Goal: Find specific page/section: Find specific page/section

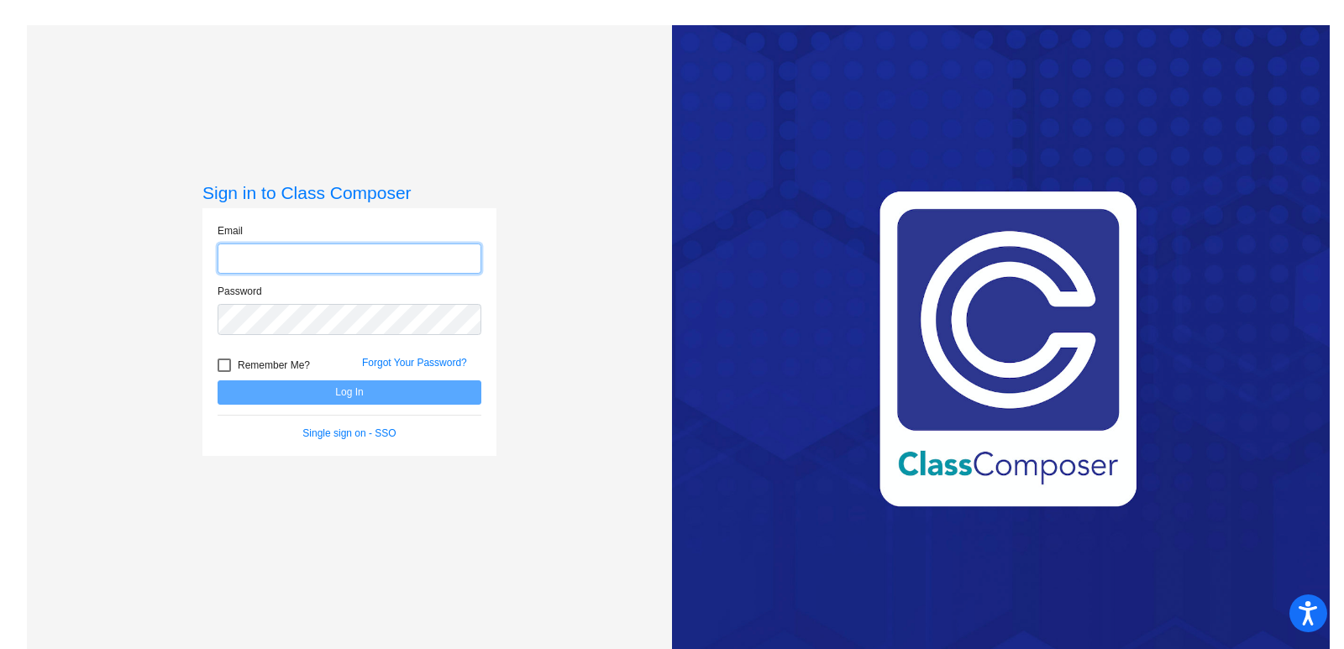
type input "[EMAIL_ADDRESS][DOMAIN_NAME]"
click at [312, 390] on button "Log In" at bounding box center [350, 392] width 264 height 24
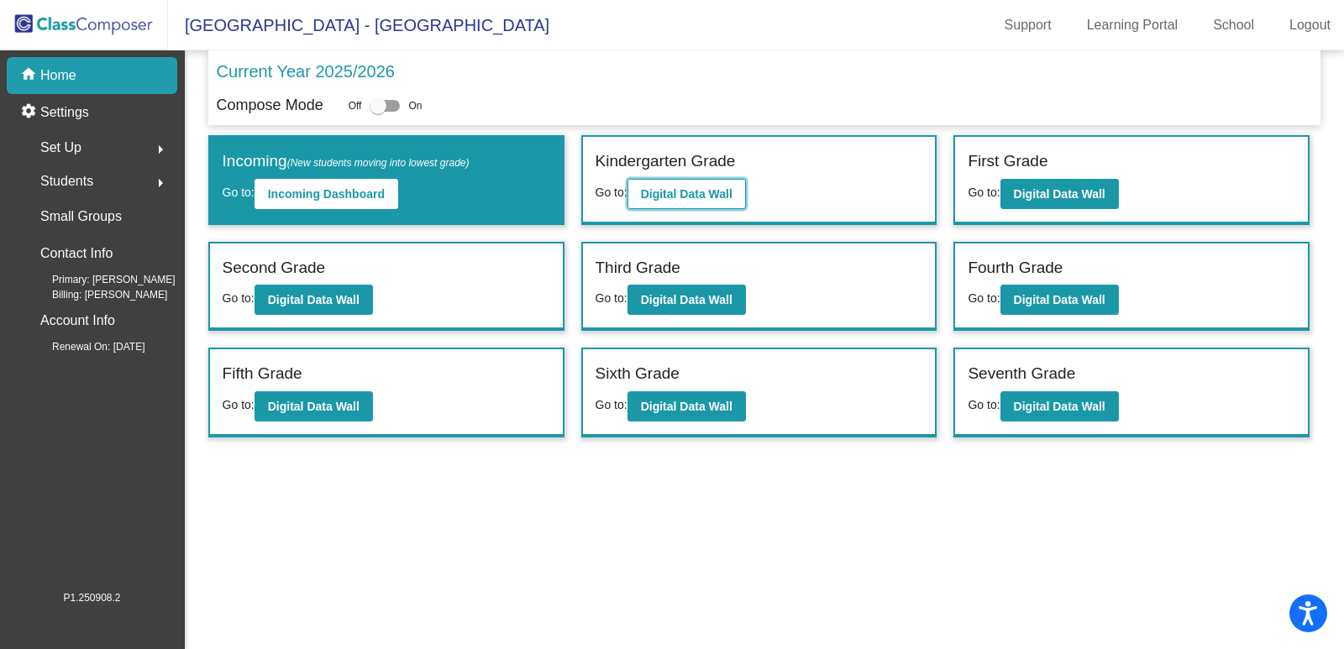
click at [689, 197] on b "Digital Data Wall" at bounding box center [687, 193] width 92 height 13
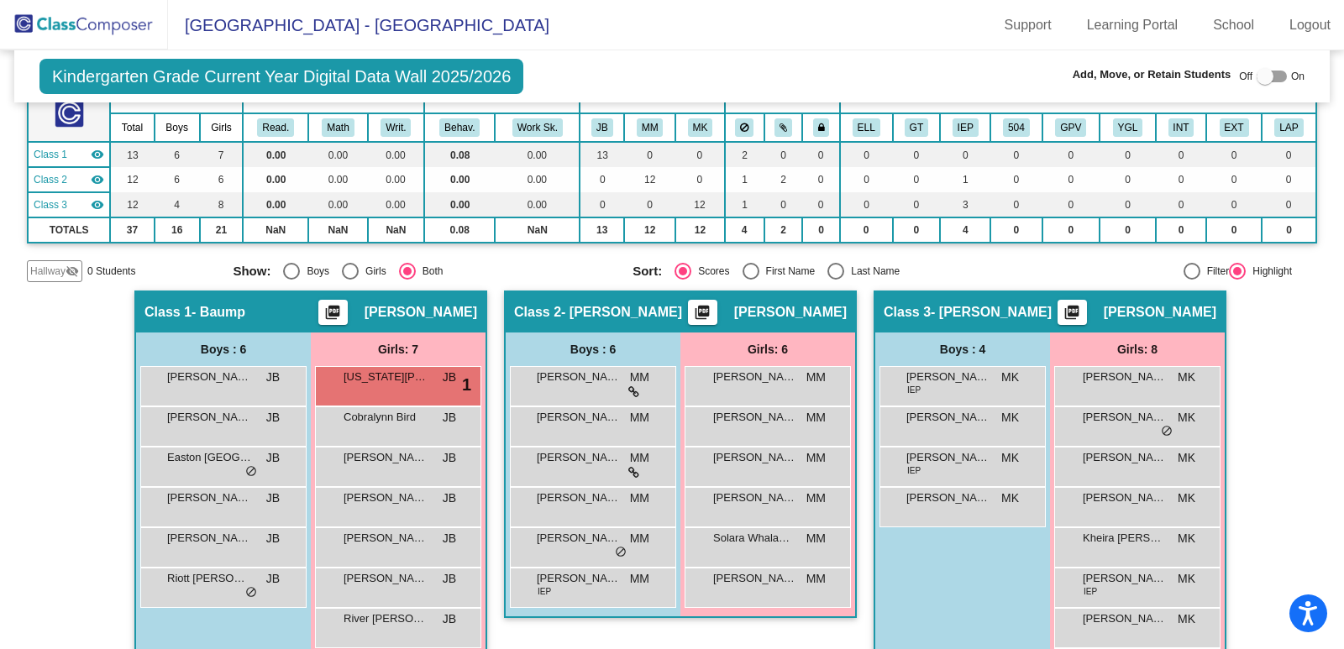
scroll to position [168, 0]
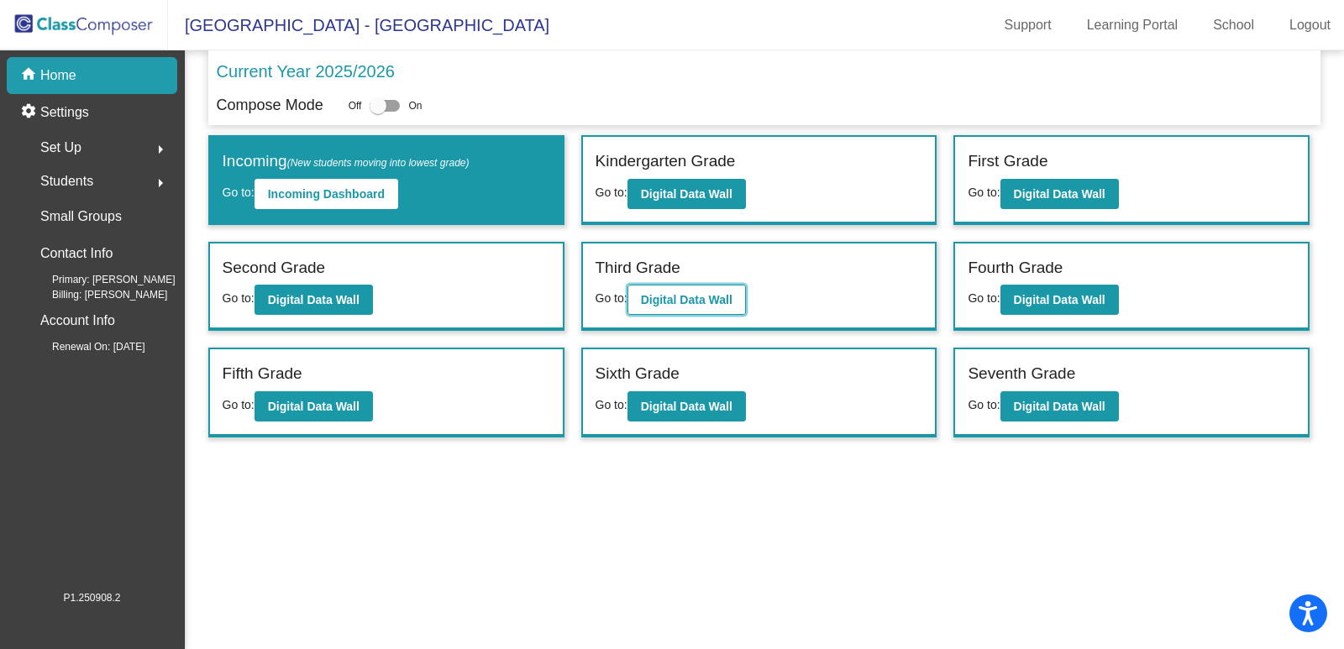
click at [703, 300] on b "Digital Data Wall" at bounding box center [687, 299] width 92 height 13
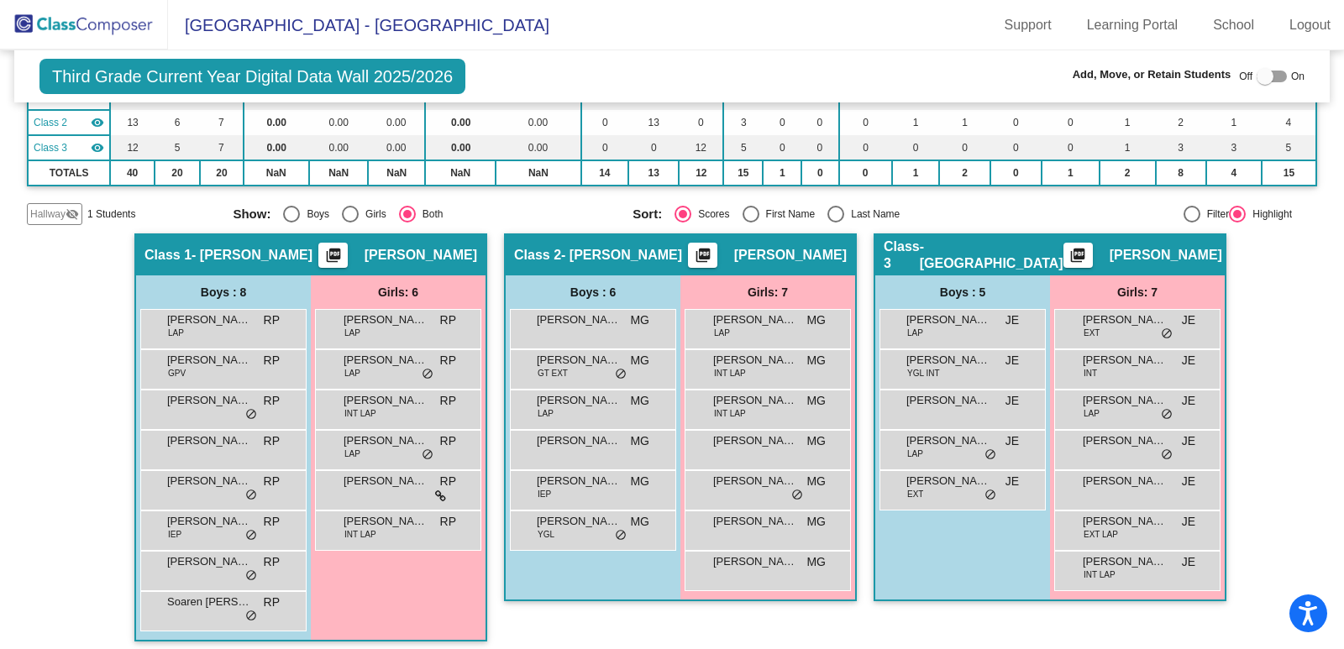
scroll to position [181, 0]
